Goal: Check status: Check status

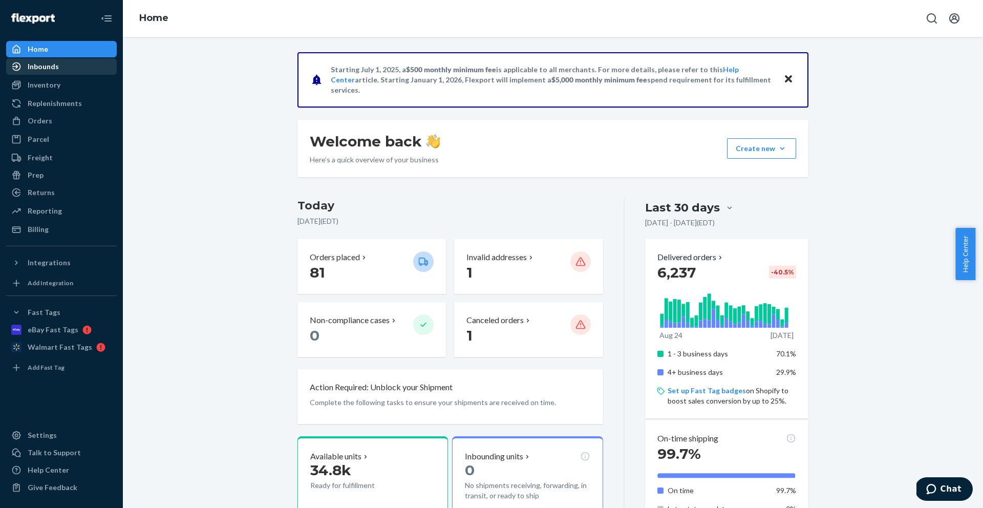
click at [80, 70] on div "Inbounds" at bounding box center [61, 66] width 109 height 14
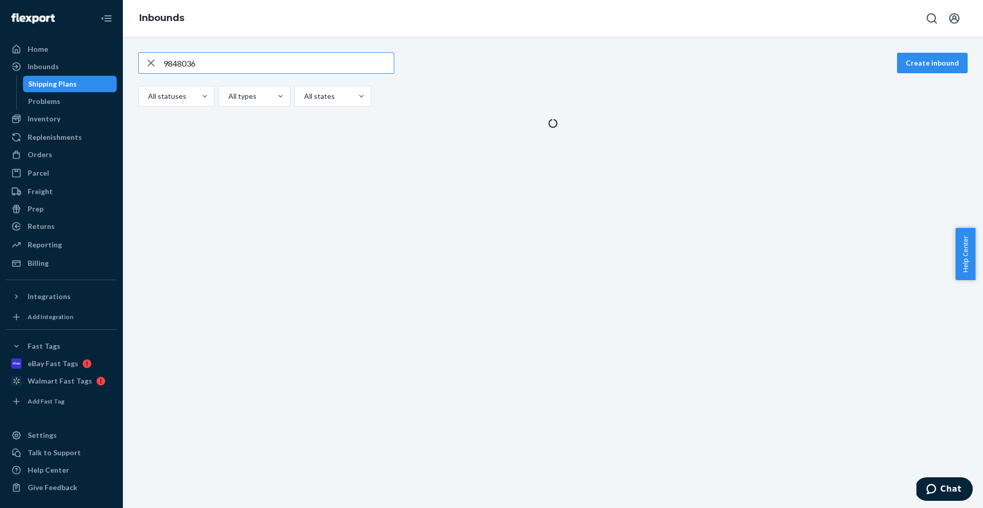
type input "9848036"
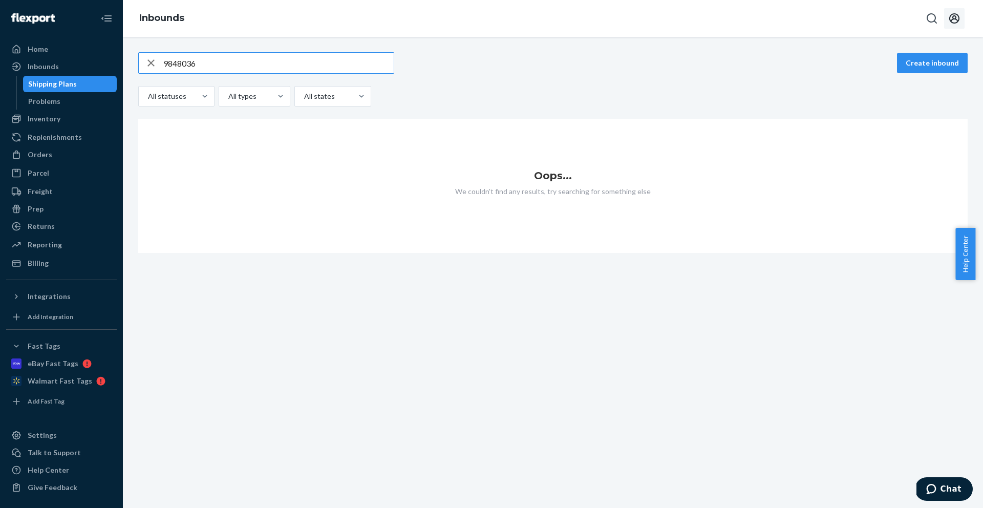
click at [948, 23] on icon "Open account menu" at bounding box center [954, 18] width 12 height 12
click at [892, 111] on div "Log out" at bounding box center [930, 120] width 77 height 19
